Goal: Task Accomplishment & Management: Use online tool/utility

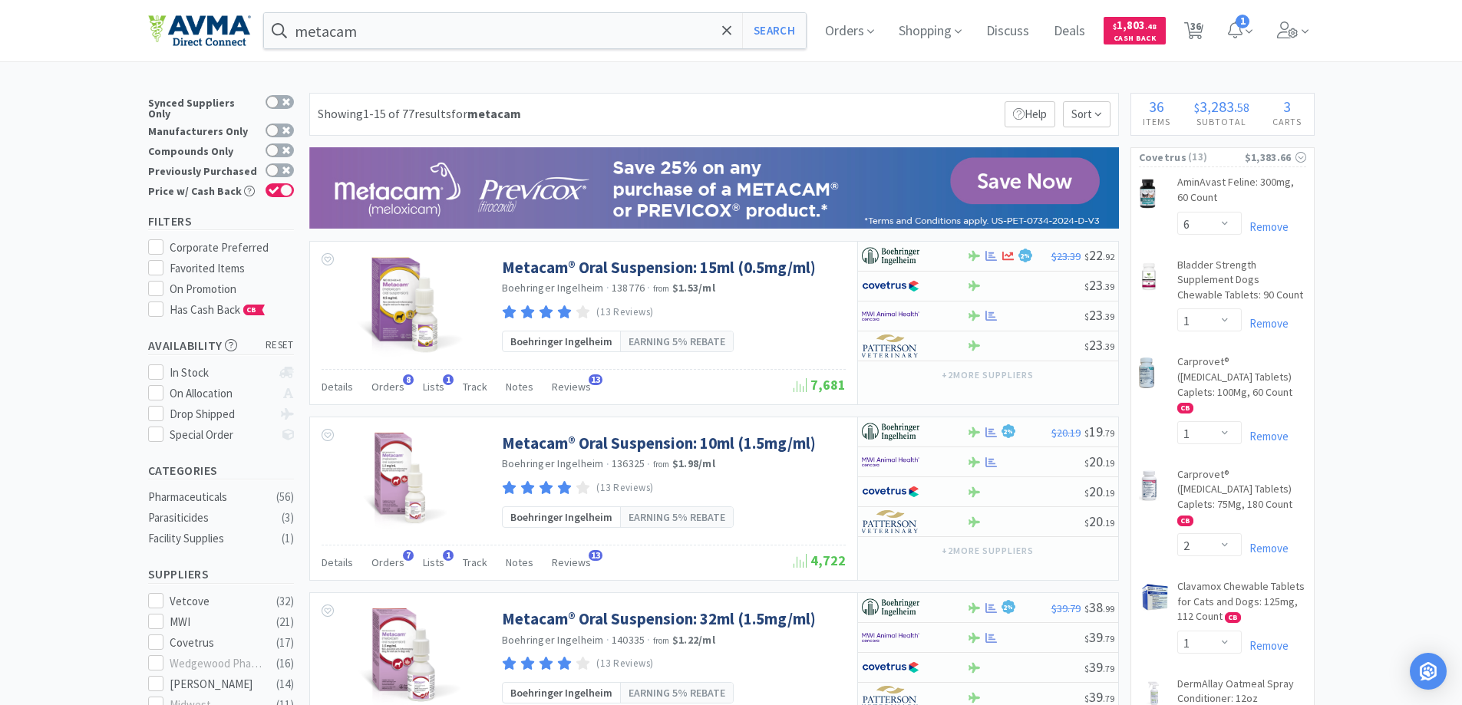
select select "6"
select select "1"
select select "2"
select select "1"
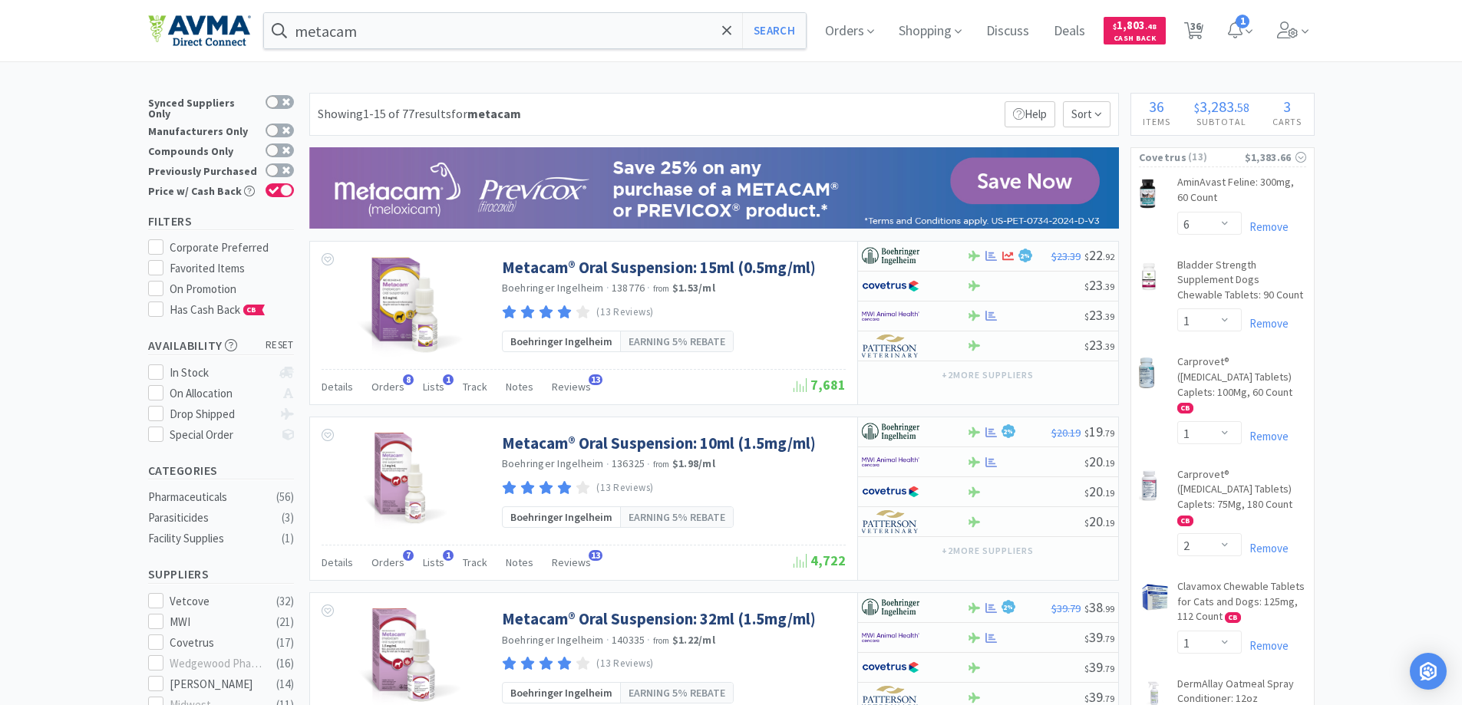
select select "1"
select select "2"
select select "1"
select select "2"
select select "1"
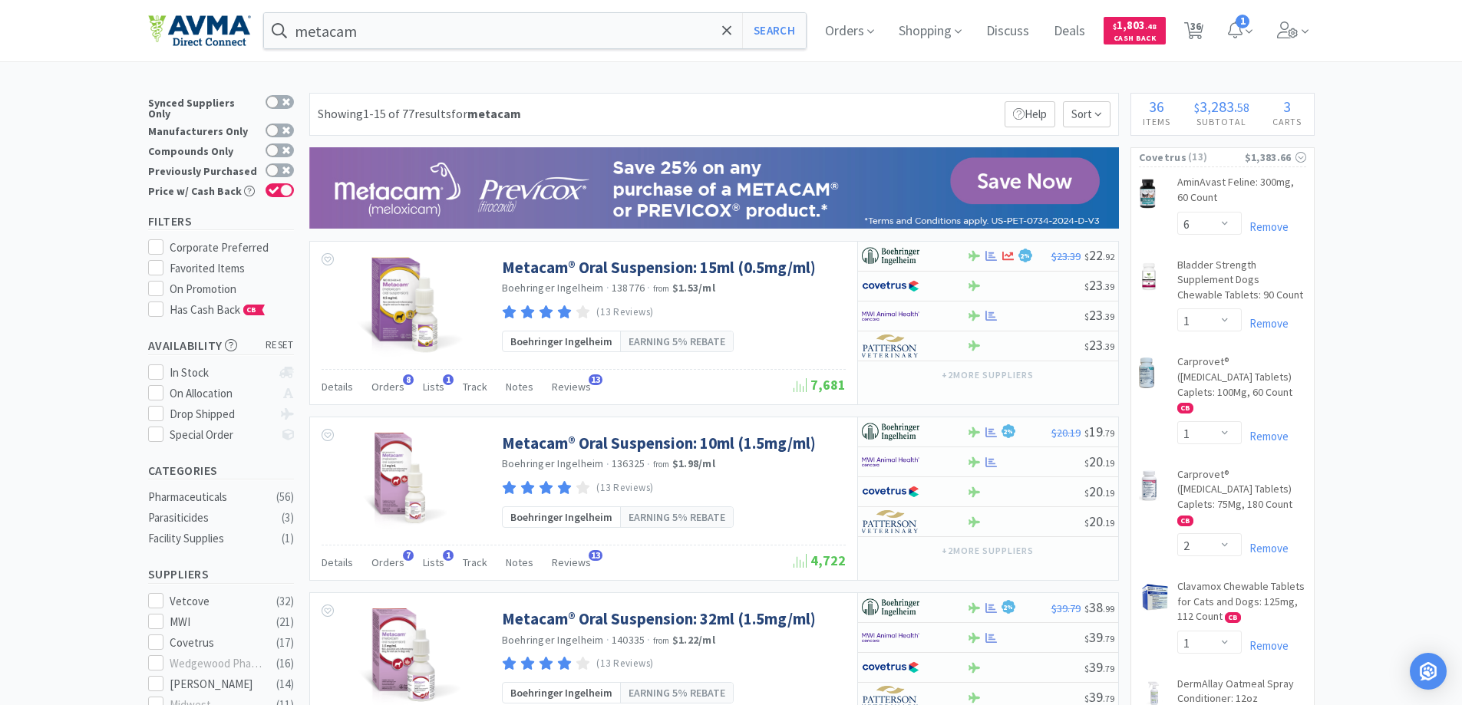
select select "3"
select select "2"
select select "6"
select select "8"
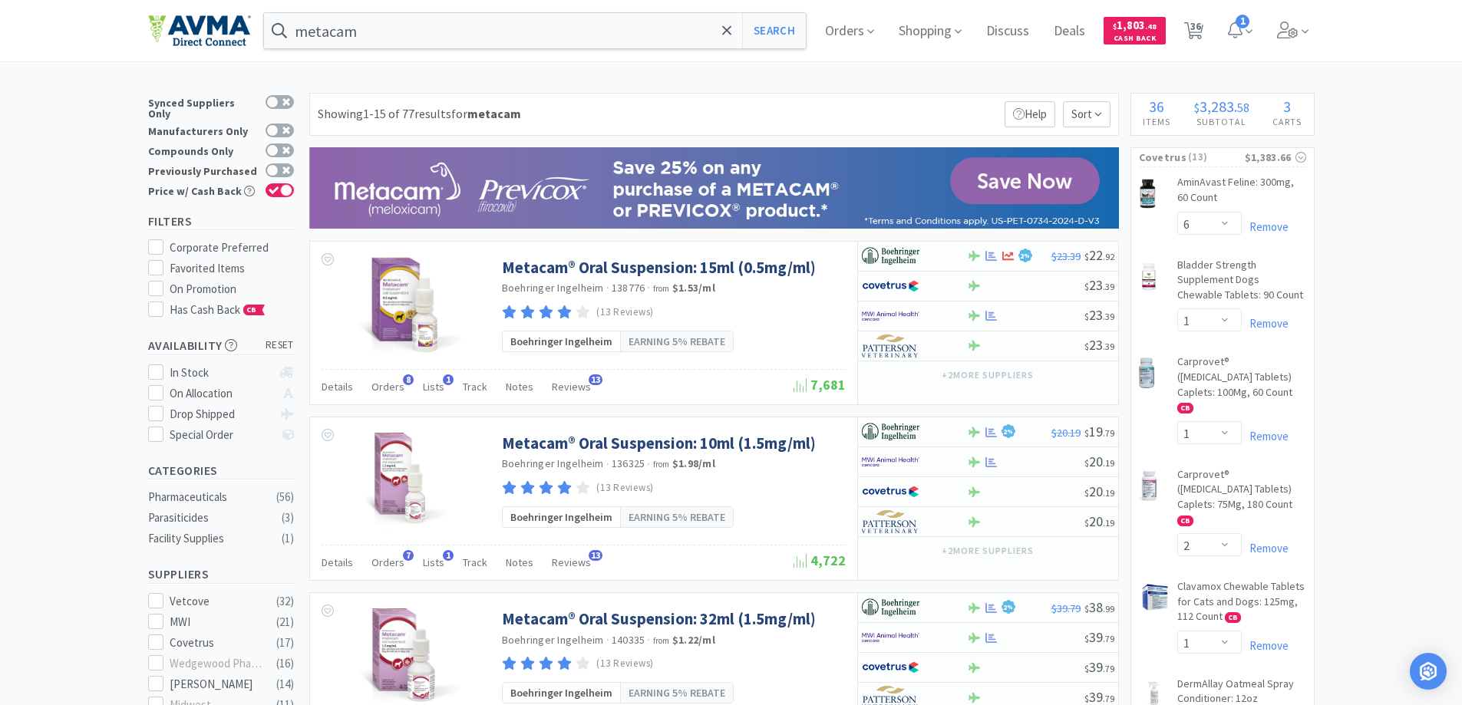
select select "8"
select select "3"
select select "1"
select select "3"
select select "10"
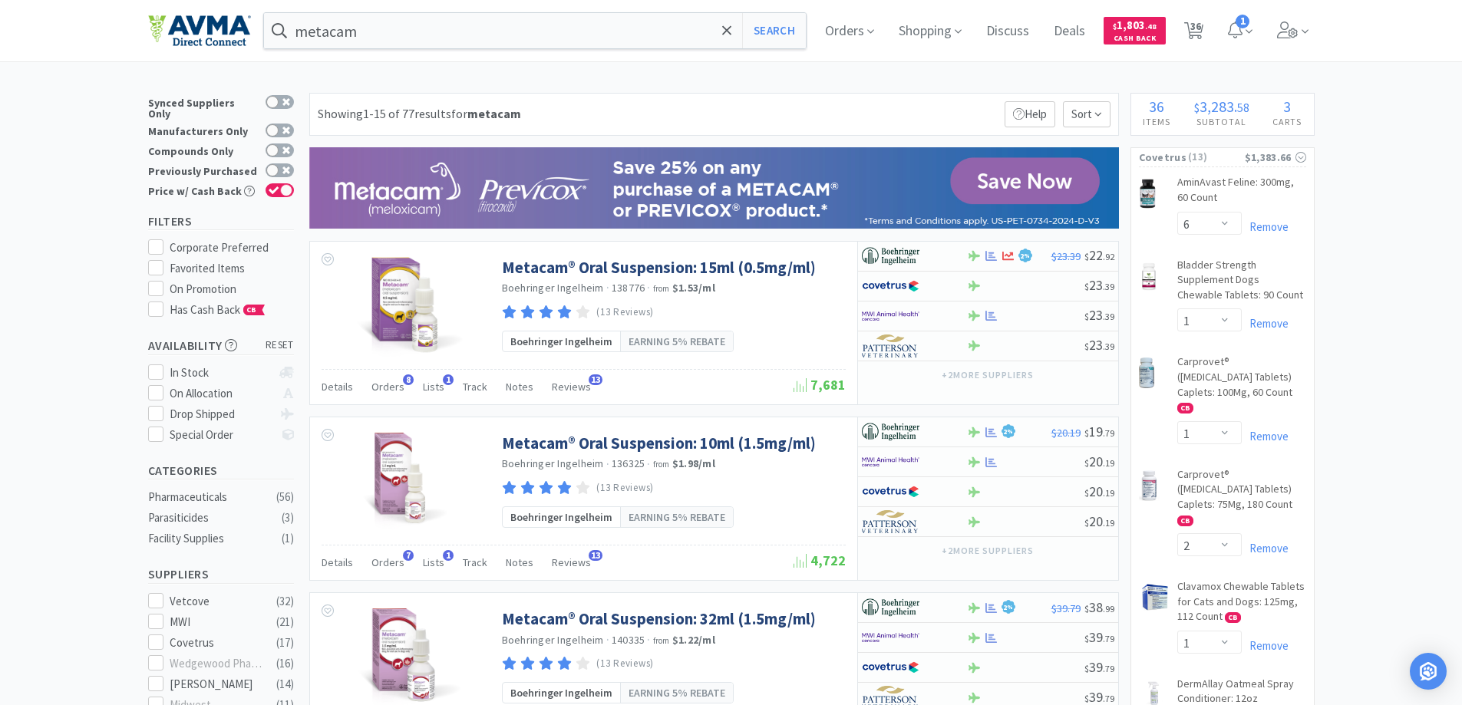
select select "10"
select select "3"
select select "1"
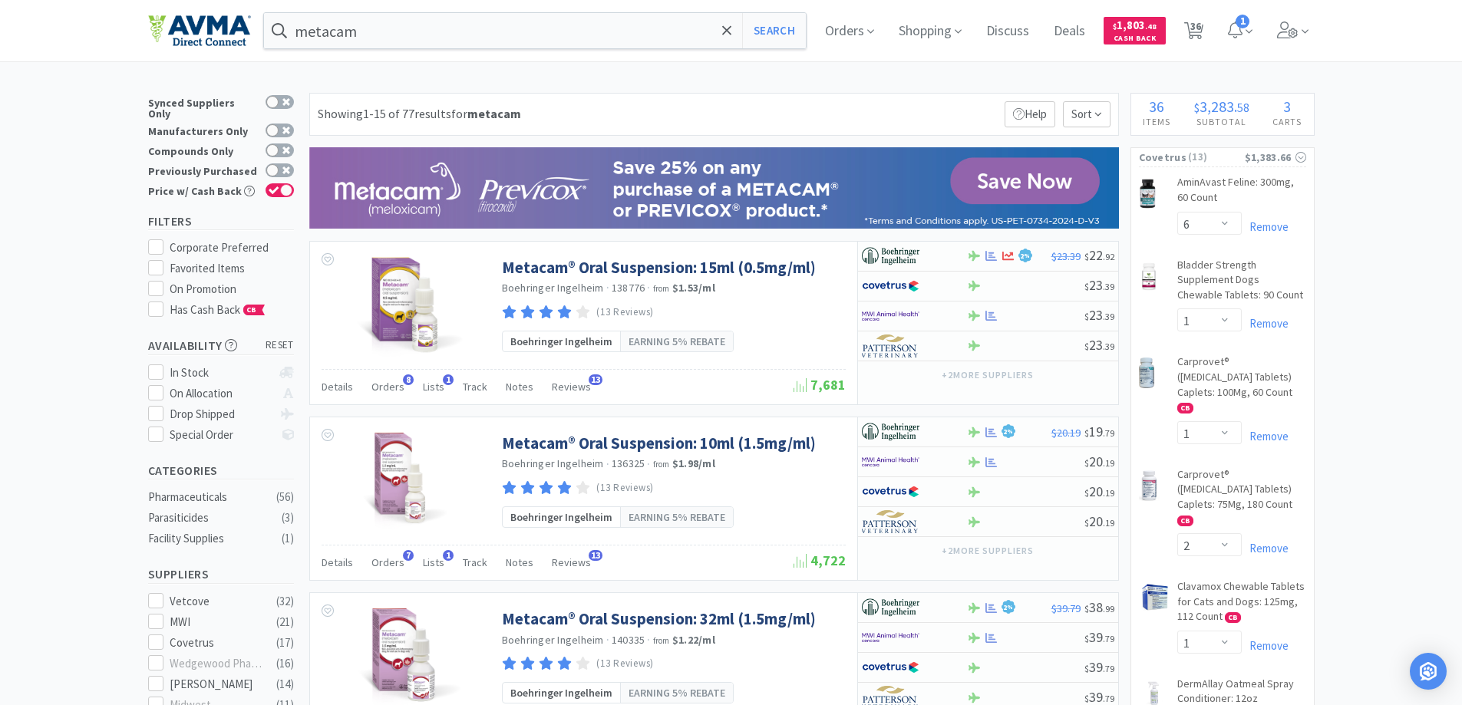
select select "2"
select select "1"
select select "3"
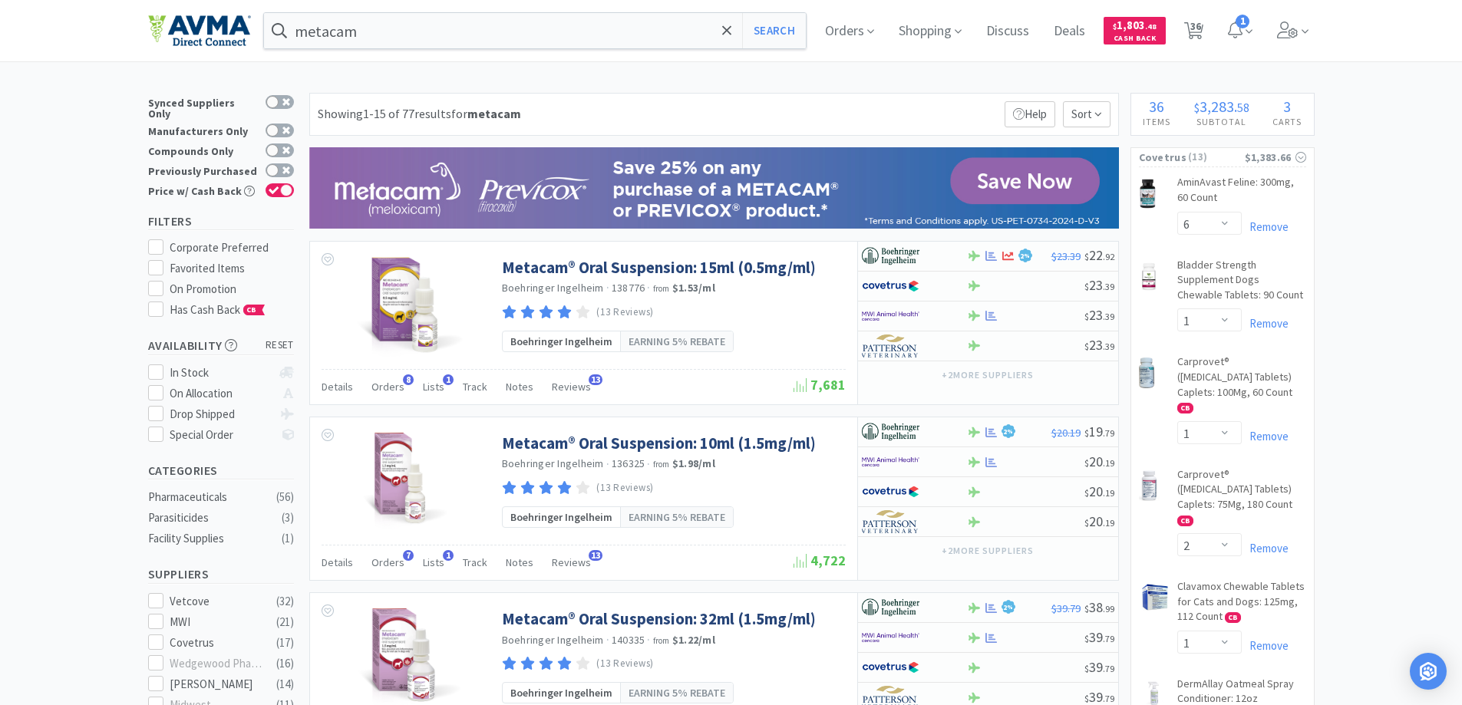
select select "3"
select select "2"
select select "1"
select select "8"
select select "6"
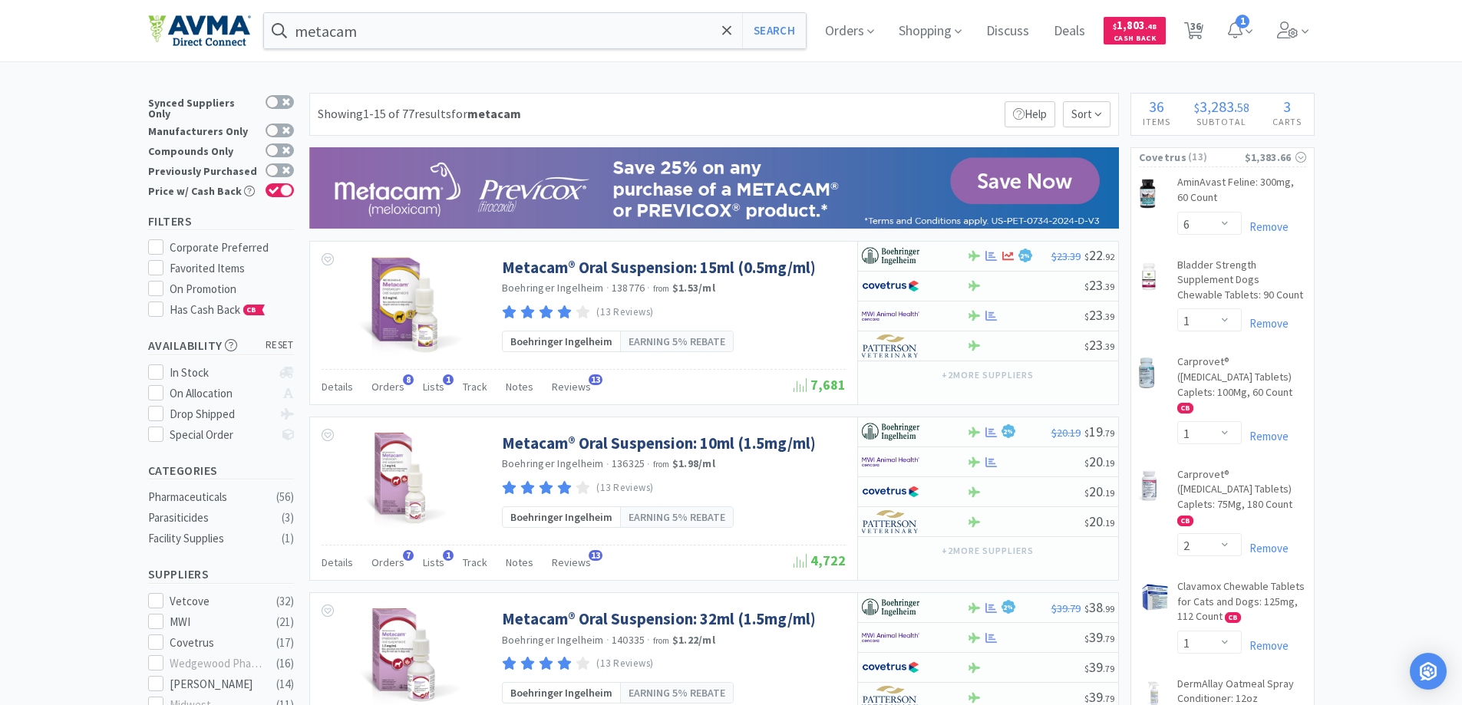
scroll to position [1458, 0]
